Goal: Find specific page/section

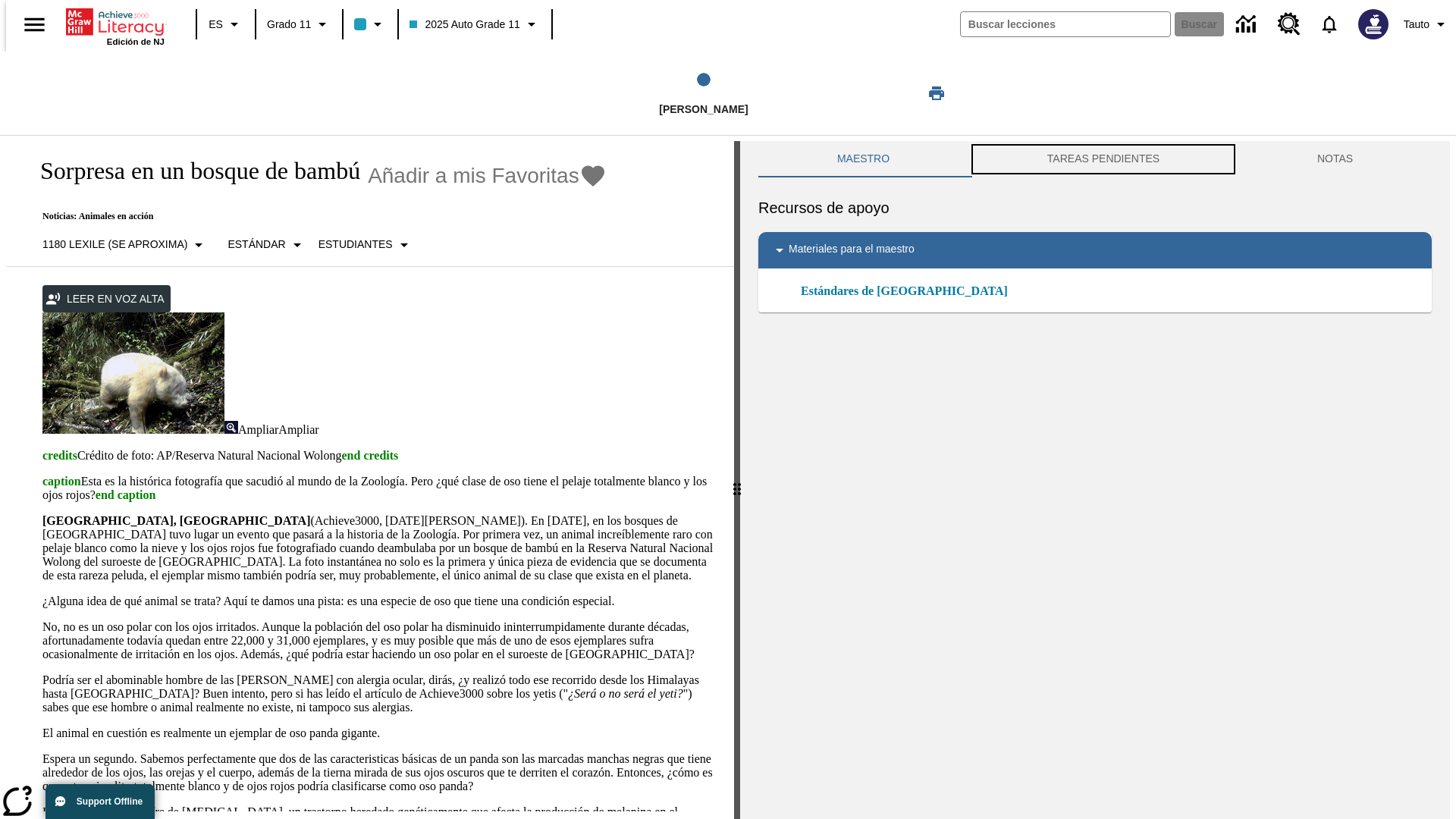
click at [1103, 159] on button "TAREAS PENDIENTES" at bounding box center [1104, 159] width 270 height 36
